Goal: Information Seeking & Learning: Learn about a topic

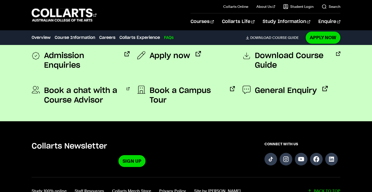
scroll to position [1742, 0]
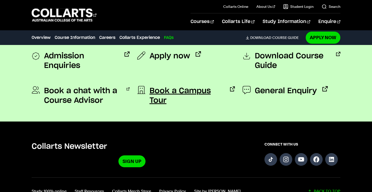
click at [159, 92] on span "Book a Campus Tour" at bounding box center [187, 95] width 75 height 19
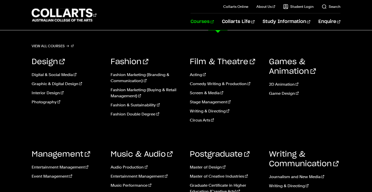
scroll to position [62, 0]
click at [142, 114] on link "Fashion Double Degree" at bounding box center [147, 114] width 72 height 6
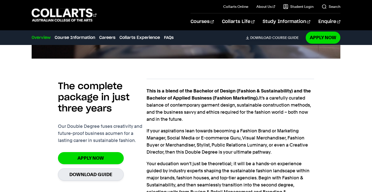
scroll to position [364, 0]
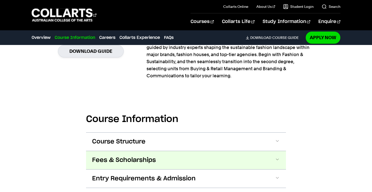
click at [244, 157] on button "Fees & Scholarships" at bounding box center [186, 160] width 200 height 18
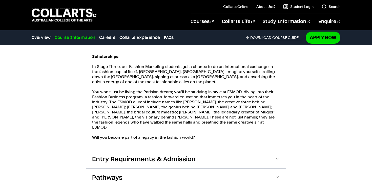
scroll to position [710, 0]
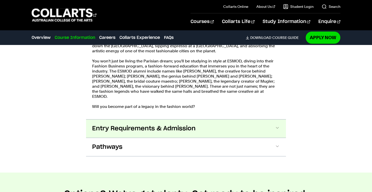
click at [260, 126] on button "Entry Requirements & Admission" at bounding box center [186, 129] width 200 height 18
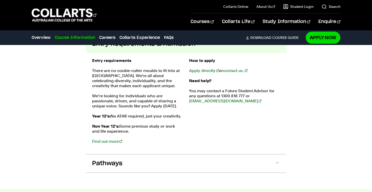
scroll to position [830, 0]
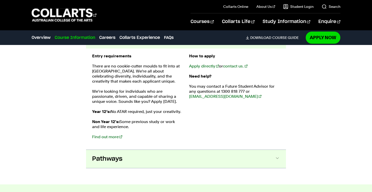
click at [261, 155] on button "Pathways" at bounding box center [186, 159] width 200 height 18
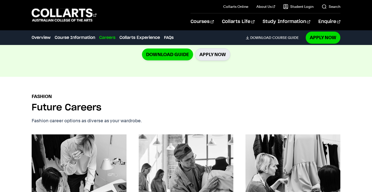
scroll to position [1178, 0]
